Goal: Information Seeking & Learning: Learn about a topic

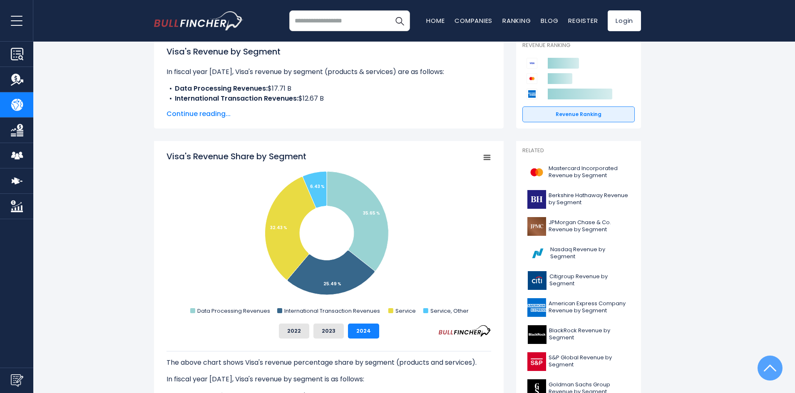
scroll to position [61, 0]
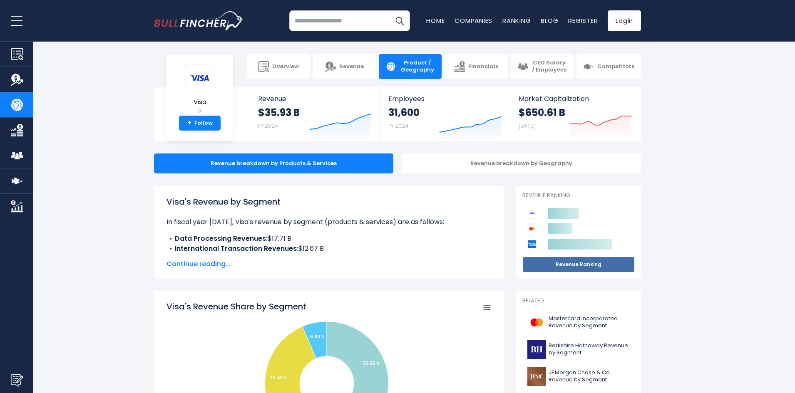
click at [615, 269] on link "Revenue Ranking" at bounding box center [579, 265] width 112 height 16
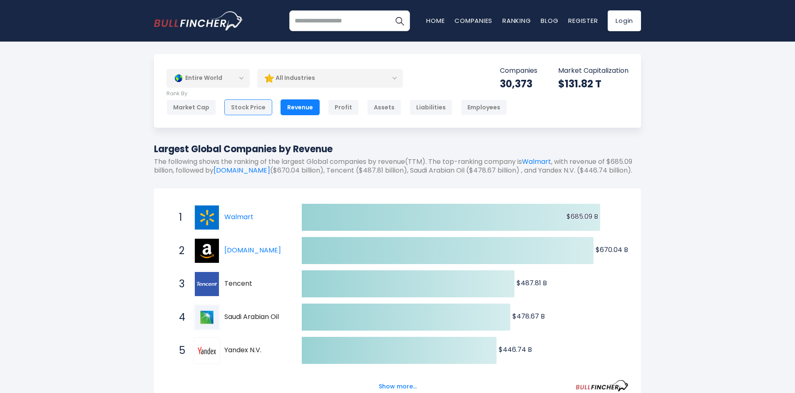
click at [258, 107] on div "Stock Price" at bounding box center [248, 108] width 48 height 16
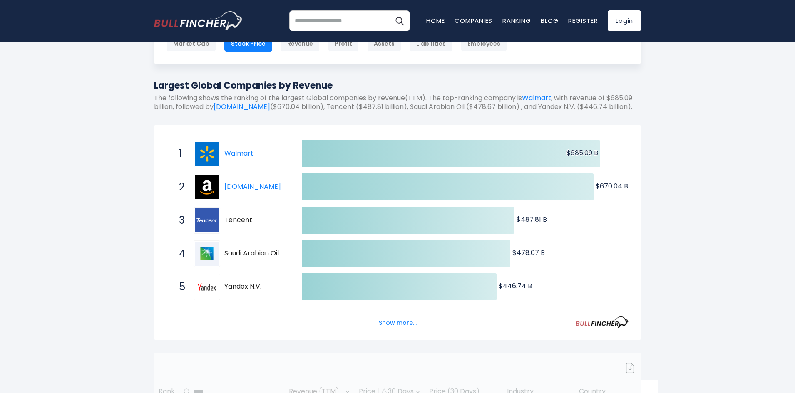
scroll to position [83, 0]
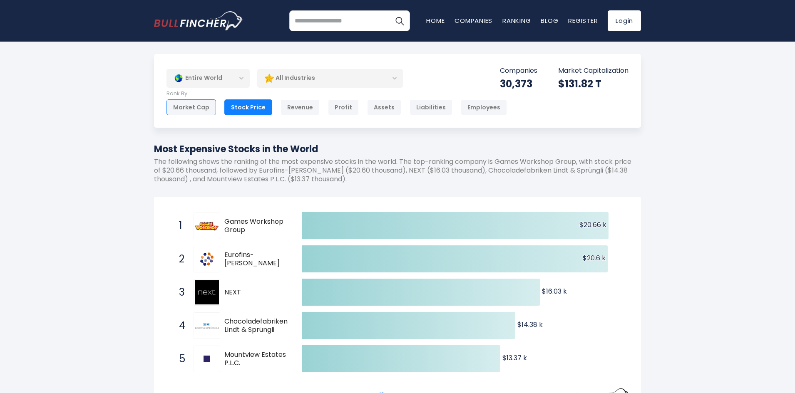
click at [202, 107] on div "Market Cap" at bounding box center [192, 108] width 50 height 16
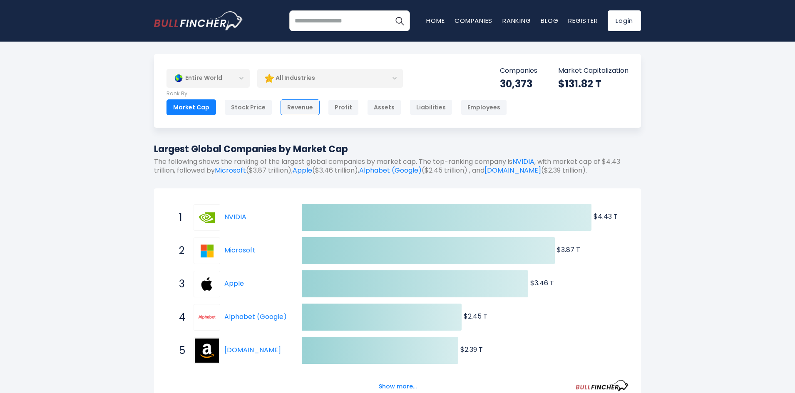
click at [307, 112] on div "Revenue" at bounding box center [300, 108] width 39 height 16
click at [346, 105] on div "Profit" at bounding box center [343, 108] width 31 height 16
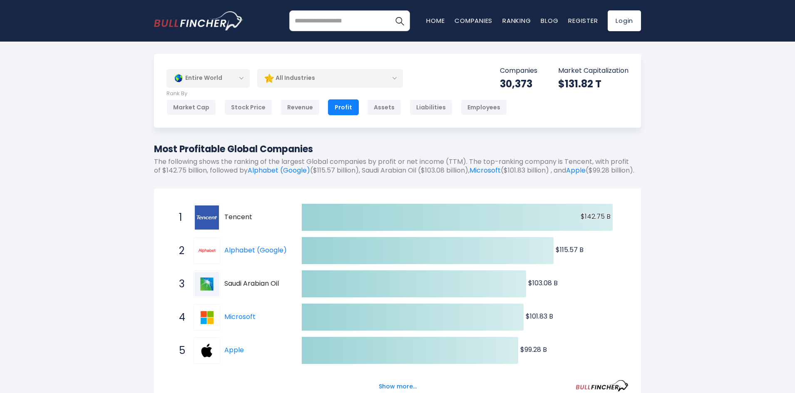
click at [331, 80] on div "All Industries" at bounding box center [330, 78] width 146 height 19
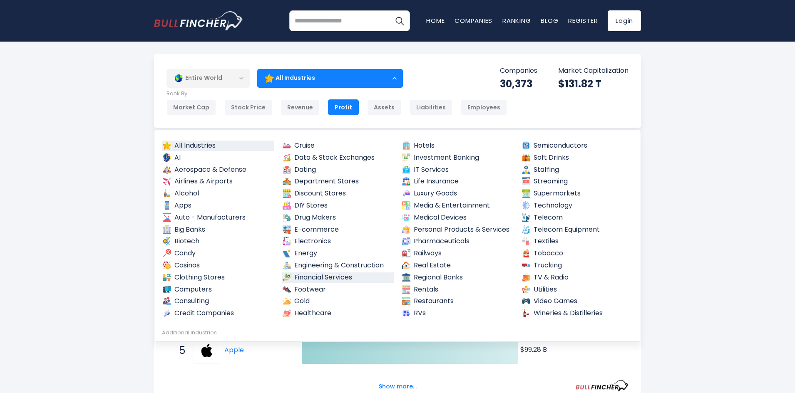
click at [315, 278] on link "Financial Services" at bounding box center [338, 278] width 112 height 10
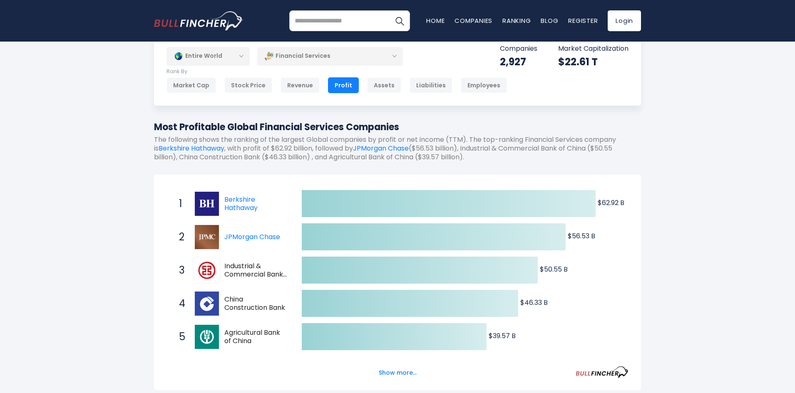
scroll to position [42, 0]
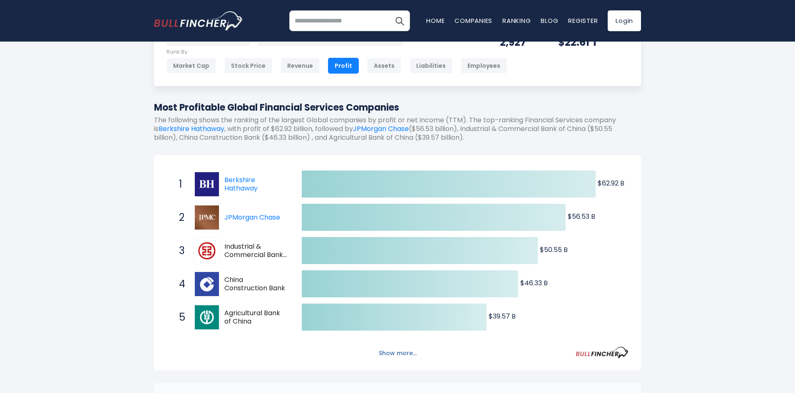
click at [398, 357] on button "Show more..." at bounding box center [398, 354] width 48 height 14
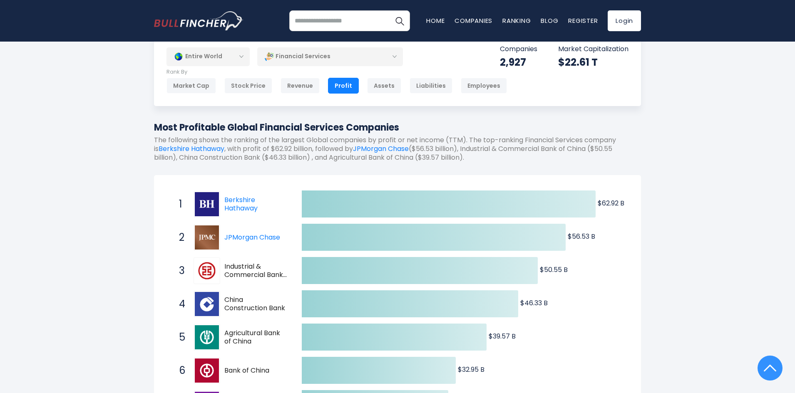
scroll to position [0, 0]
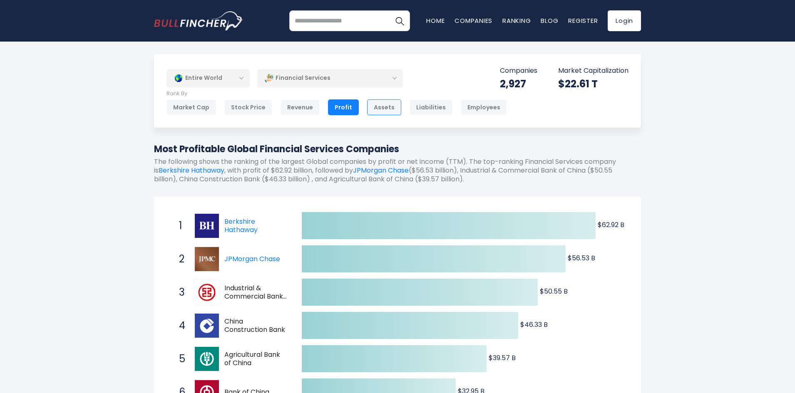
click at [390, 107] on div "Assets" at bounding box center [384, 108] width 34 height 16
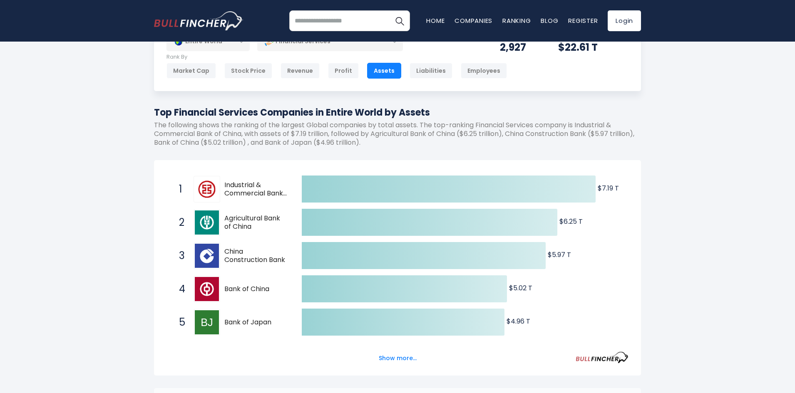
scroll to position [42, 0]
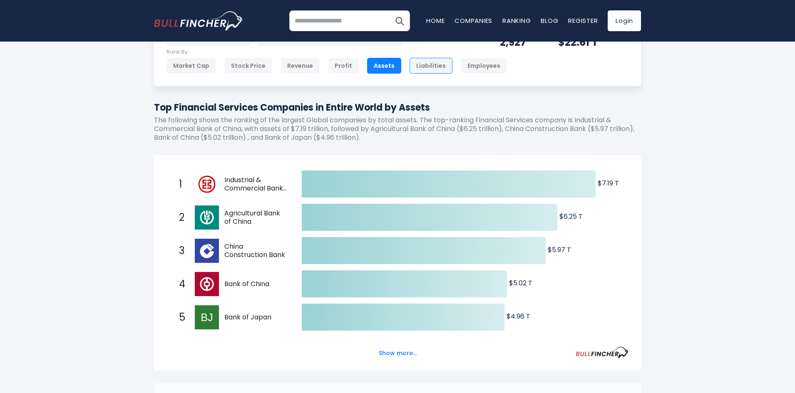
click at [422, 69] on div "Liabilities" at bounding box center [431, 66] width 43 height 16
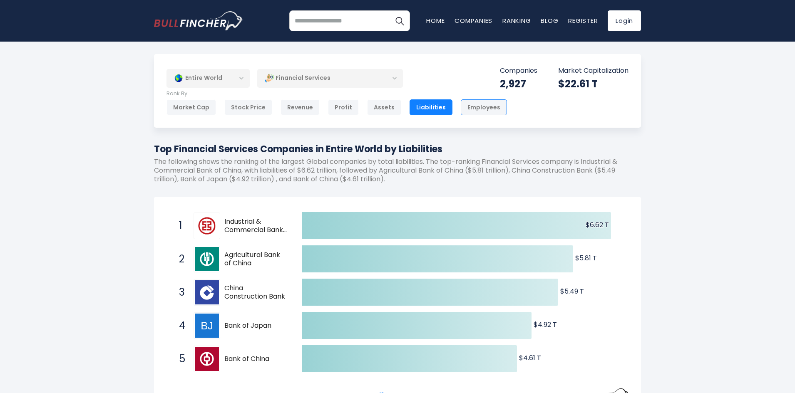
click at [465, 107] on div "Employees" at bounding box center [484, 108] width 46 height 16
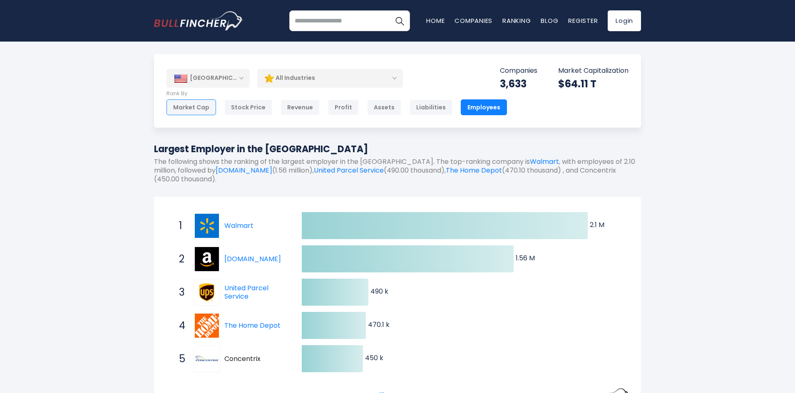
click at [195, 107] on div "Market Cap" at bounding box center [192, 108] width 50 height 16
click at [341, 82] on div "All Industries" at bounding box center [330, 78] width 146 height 19
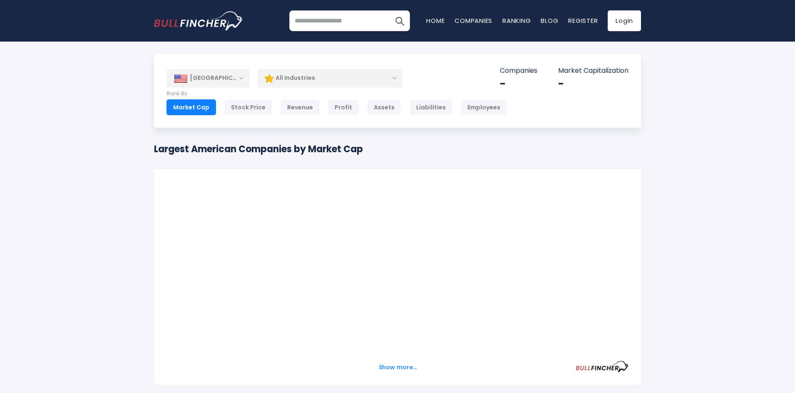
drag, startPoint x: 0, startPoint y: 0, endPoint x: 298, endPoint y: 81, distance: 309.0
click at [298, 81] on div "All Industries" at bounding box center [330, 78] width 146 height 19
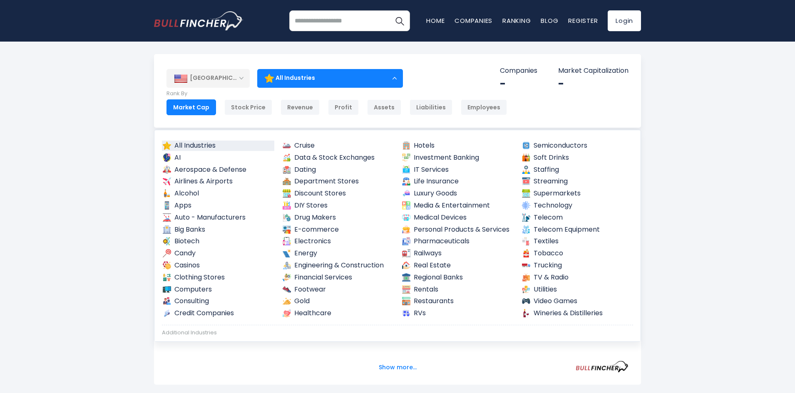
click at [32, 176] on div "[GEOGRAPHIC_DATA] Entire World [GEOGRAPHIC_DATA] 3,966" at bounding box center [397, 330] width 795 height 552
click at [0, 213] on div "[GEOGRAPHIC_DATA] Entire World [GEOGRAPHIC_DATA] 3,966" at bounding box center [397, 330] width 795 height 552
click at [25, 229] on div "United States Entire World North America 3,966" at bounding box center [397, 330] width 795 height 552
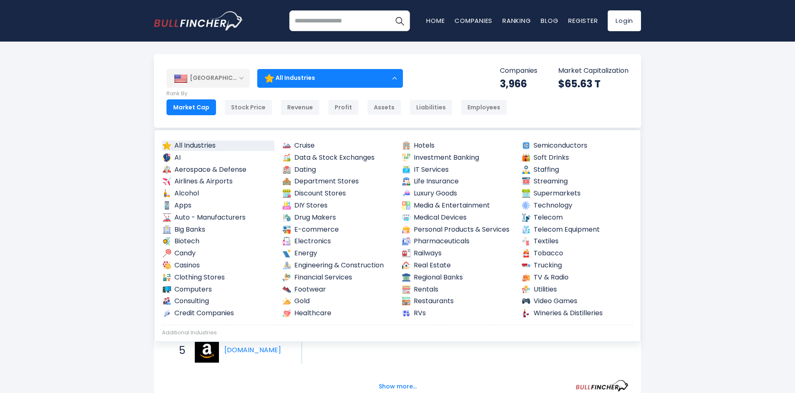
click at [727, 187] on div "United States Entire World 30,373 North America" at bounding box center [397, 339] width 795 height 571
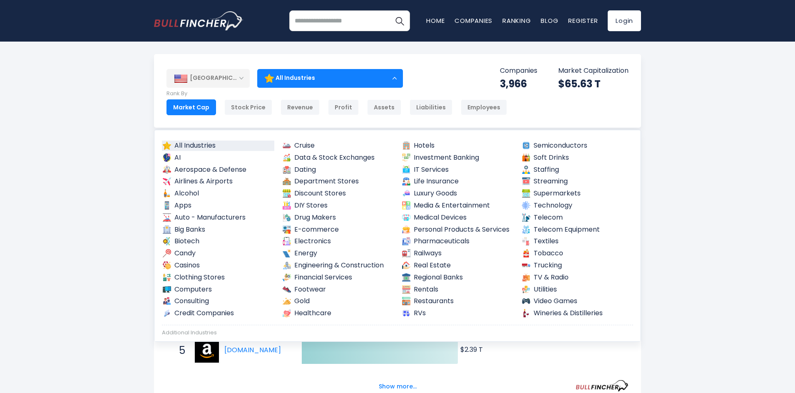
click at [761, 230] on div "United States Entire World 30,373 North America" at bounding box center [397, 339] width 795 height 571
click at [324, 75] on div "All Industries" at bounding box center [330, 78] width 146 height 19
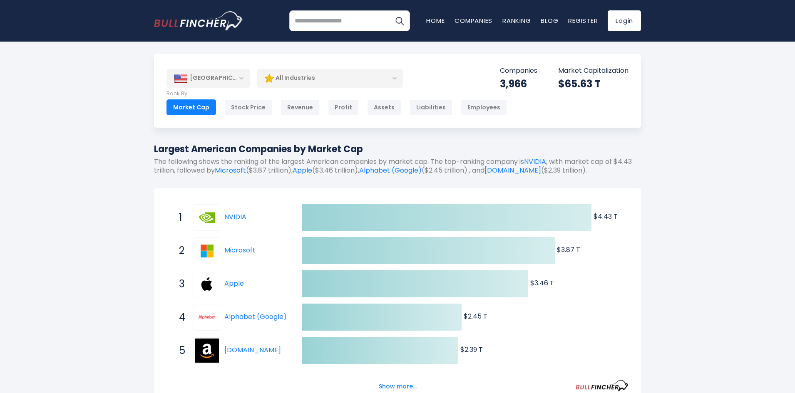
click at [325, 76] on div "All Industries" at bounding box center [330, 78] width 146 height 19
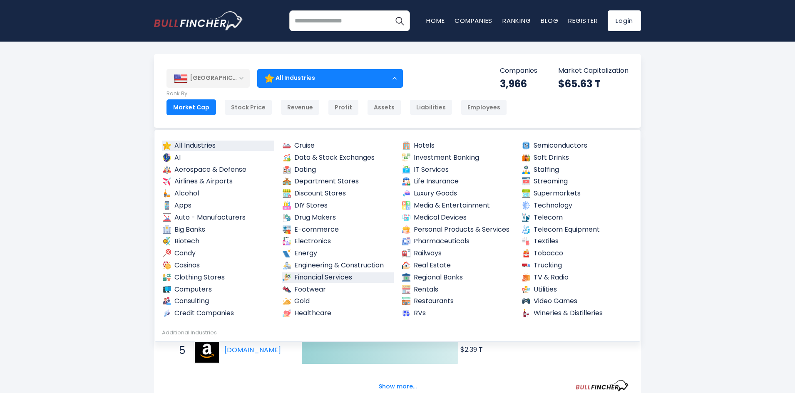
click at [324, 279] on link "Financial Services" at bounding box center [338, 278] width 112 height 10
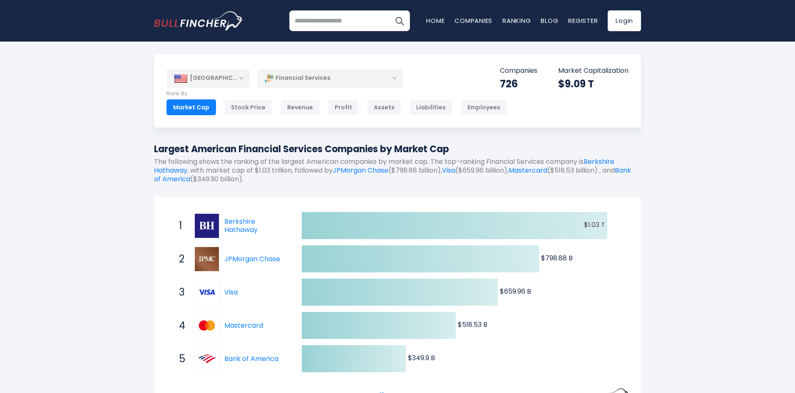
drag, startPoint x: 224, startPoint y: 211, endPoint x: 262, endPoint y: 224, distance: 40.6
click at [262, 224] on span "1 Berkshire Hathaway BRK-B" at bounding box center [233, 226] width 125 height 31
drag, startPoint x: 262, startPoint y: 222, endPoint x: 221, endPoint y: 222, distance: 41.2
click at [221, 222] on div "1 Berkshire Hathaway BRK-B" at bounding box center [231, 226] width 112 height 27
click at [232, 292] on link "Visa" at bounding box center [230, 293] width 13 height 10
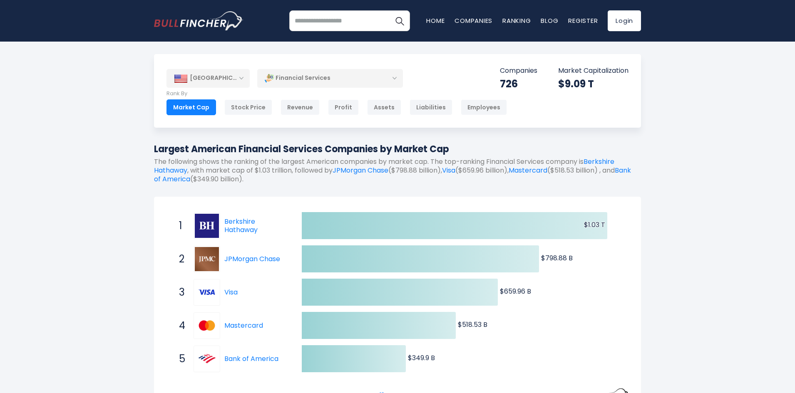
click at [514, 15] on nav "Home Companies Ranking Blog Register Login" at bounding box center [533, 20] width 215 height 21
click at [244, 262] on link "JPMorgan Chase" at bounding box center [252, 259] width 56 height 10
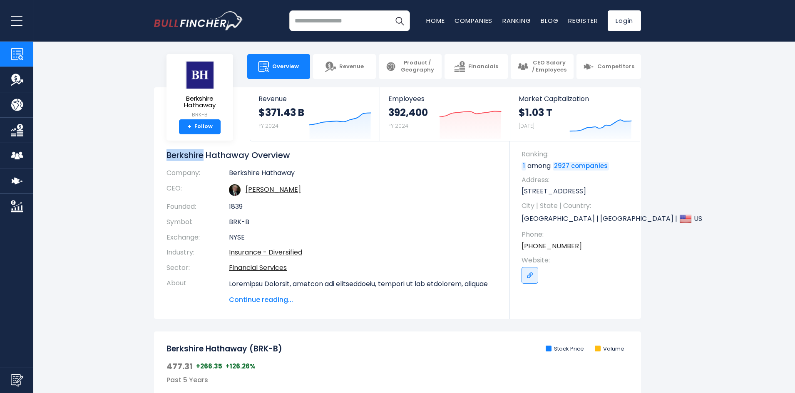
drag, startPoint x: 163, startPoint y: 155, endPoint x: 205, endPoint y: 157, distance: 42.1
click at [205, 157] on div "Berkshire Hathaway BRK-B + Follow Revenue $371.43 B FY 2024 Created with Highch…" at bounding box center [397, 203] width 487 height 232
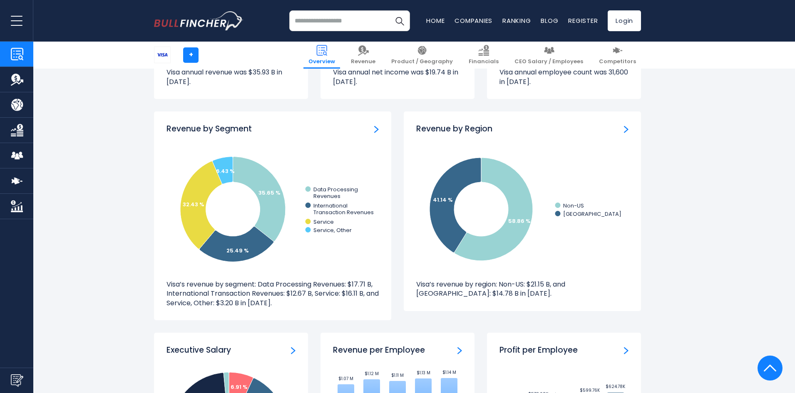
scroll to position [749, 0]
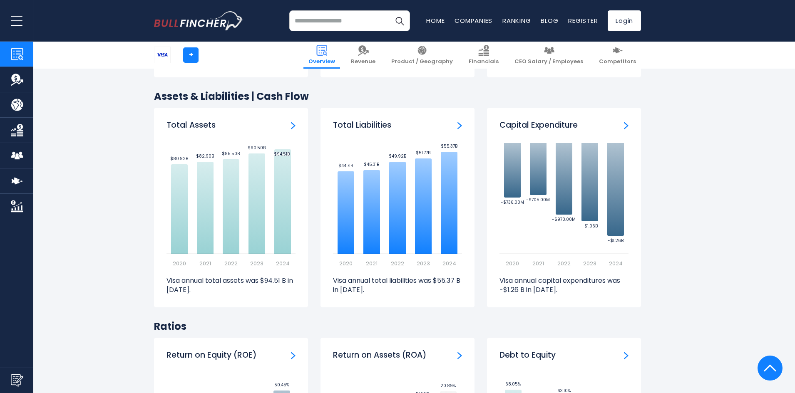
scroll to position [1416, 0]
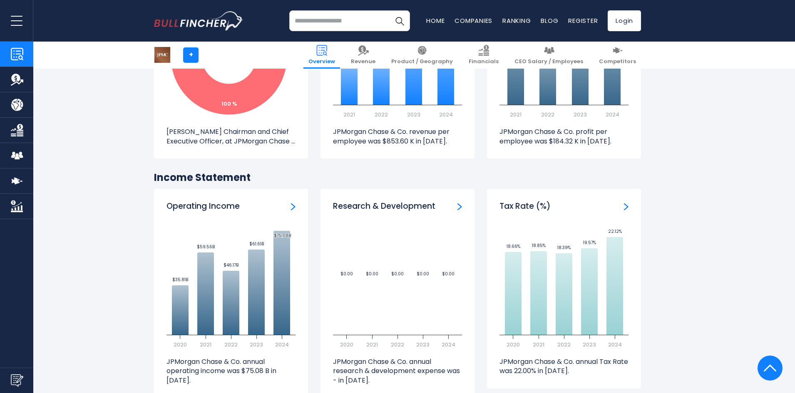
scroll to position [1124, 0]
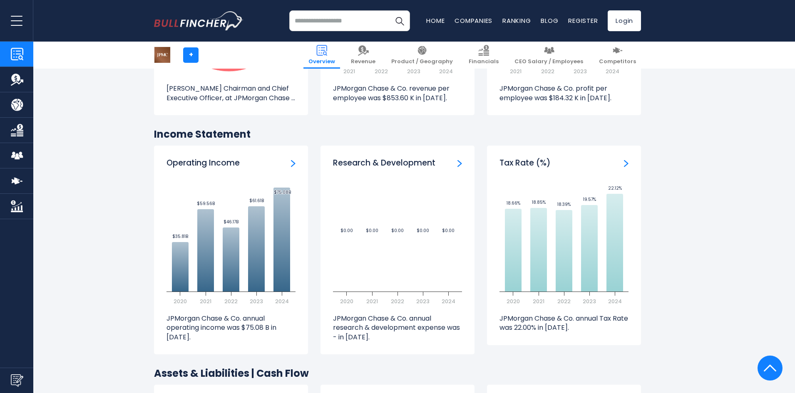
click at [625, 167] on link "Tax Rate" at bounding box center [626, 162] width 5 height 9
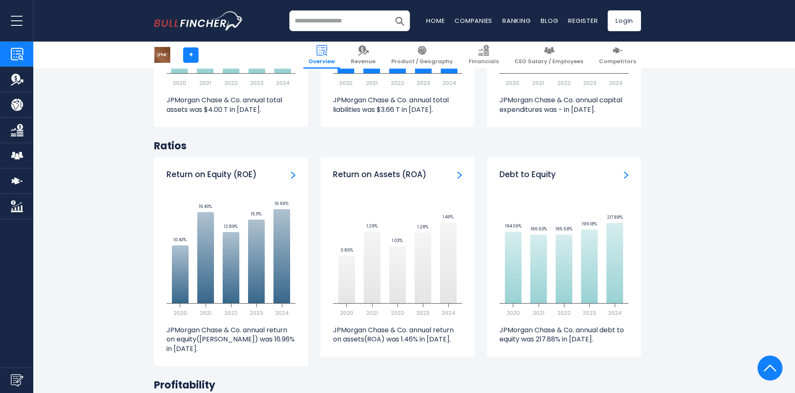
scroll to position [1457, 0]
